Goal: Task Accomplishment & Management: Manage account settings

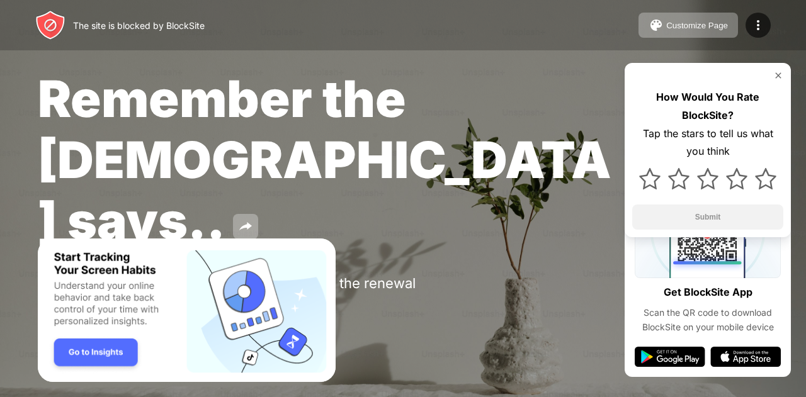
click at [771, 72] on div at bounding box center [707, 76] width 151 height 10
click at [781, 75] on img at bounding box center [778, 76] width 10 height 10
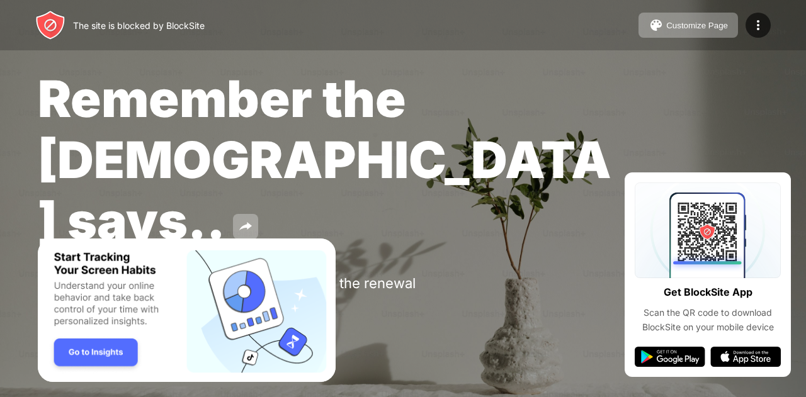
click at [94, 340] on img "Banner Message" at bounding box center [187, 311] width 298 height 144
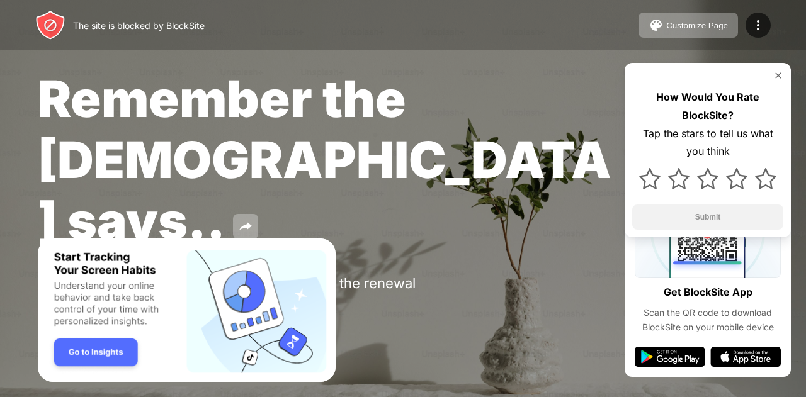
click at [775, 75] on img at bounding box center [778, 76] width 10 height 10
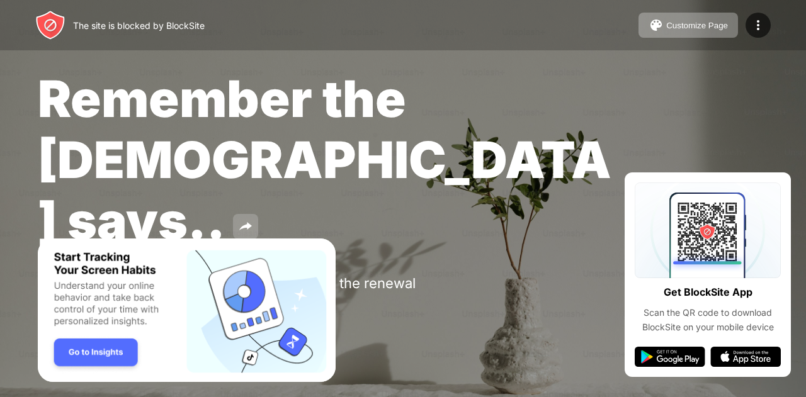
click at [238, 219] on img at bounding box center [245, 226] width 15 height 15
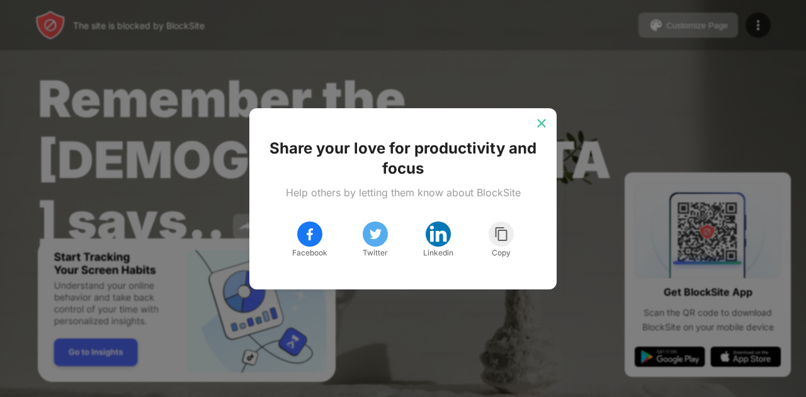
click at [547, 124] on img at bounding box center [541, 123] width 13 height 13
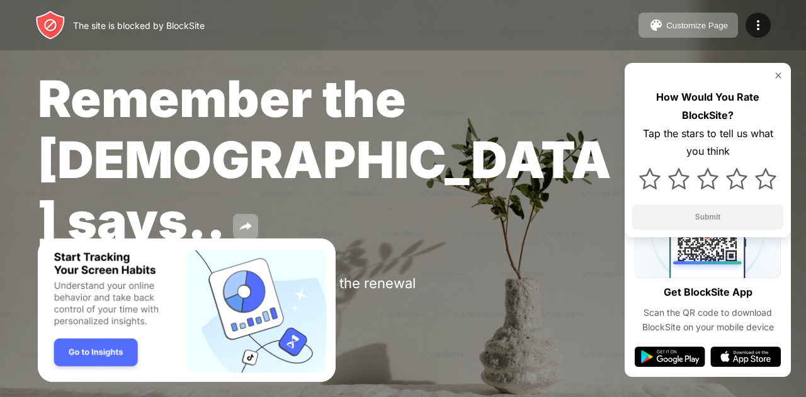
click at [783, 71] on img at bounding box center [778, 76] width 10 height 10
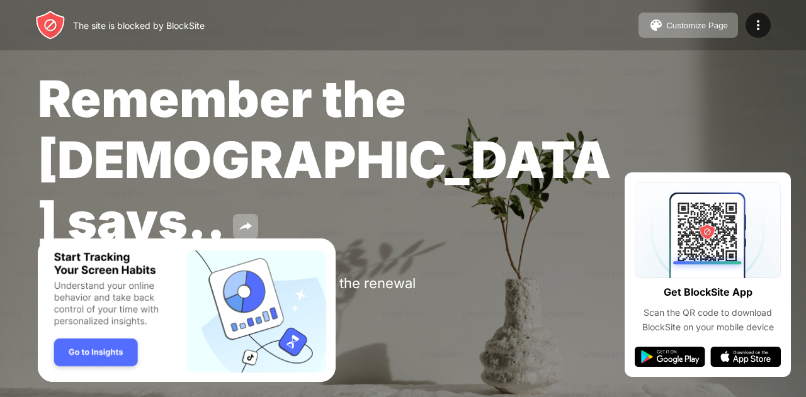
click at [118, 349] on img "Banner Message" at bounding box center [187, 311] width 298 height 144
